Goal: Information Seeking & Learning: Learn about a topic

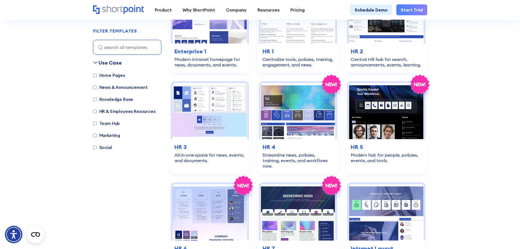
scroll to position [207, 0]
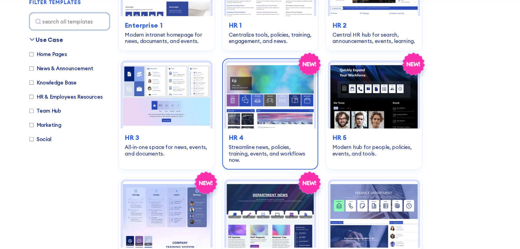
drag, startPoint x: 299, startPoint y: 113, endPoint x: 299, endPoint y: 126, distance: 12.8
click at [299, 126] on img at bounding box center [298, 110] width 74 height 56
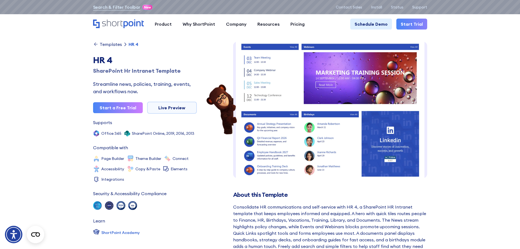
click at [342, 127] on img at bounding box center [330, 30] width 194 height 307
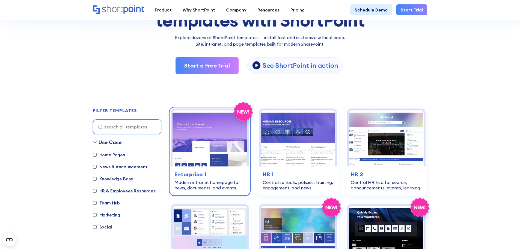
scroll to position [98, 0]
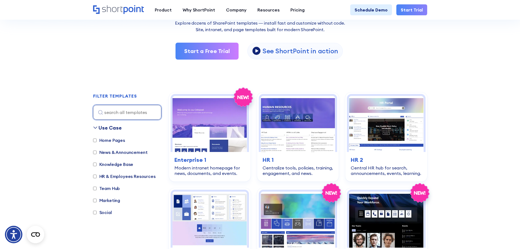
click at [128, 108] on input at bounding box center [127, 112] width 68 height 15
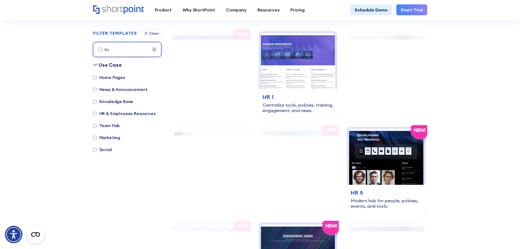
scroll to position [163, 0]
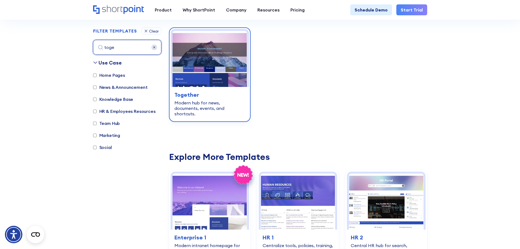
type input "toge"
click at [199, 85] on img at bounding box center [209, 59] width 74 height 56
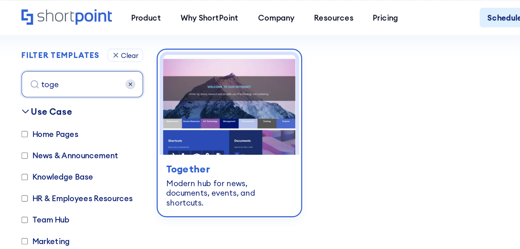
drag, startPoint x: 200, startPoint y: 70, endPoint x: 200, endPoint y: 76, distance: 6.0
click at [200, 76] on img at bounding box center [209, 59] width 74 height 56
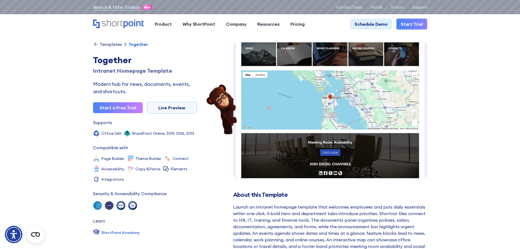
scroll to position [267, 0]
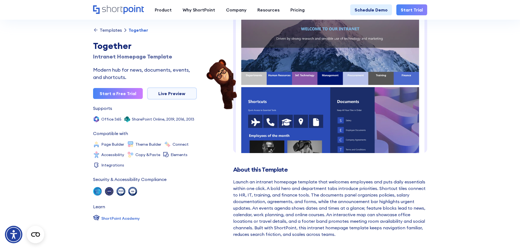
scroll to position [33, 0]
